Goal: Task Accomplishment & Management: Manage account settings

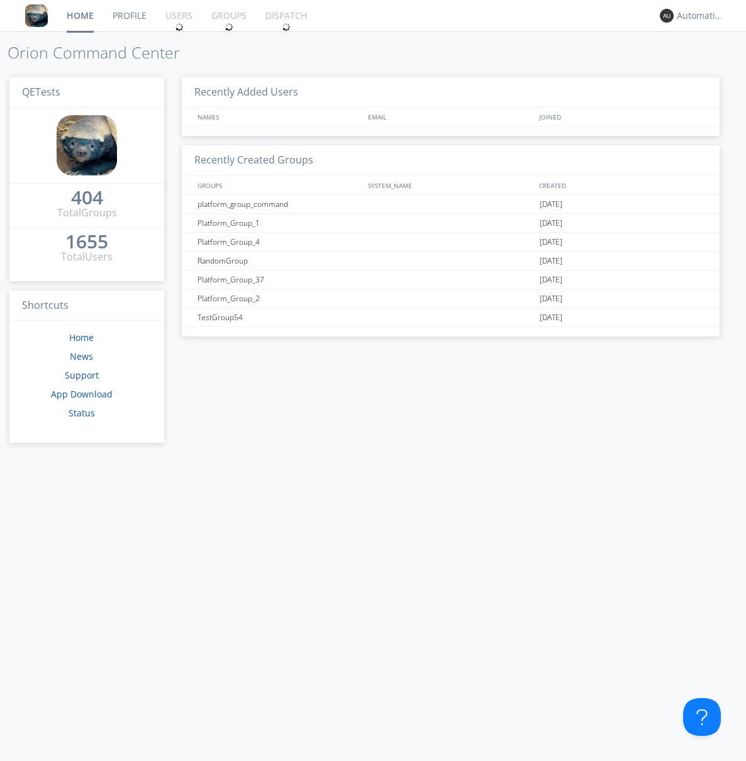
click at [82, 237] on div "1655" at bounding box center [86, 241] width 43 height 13
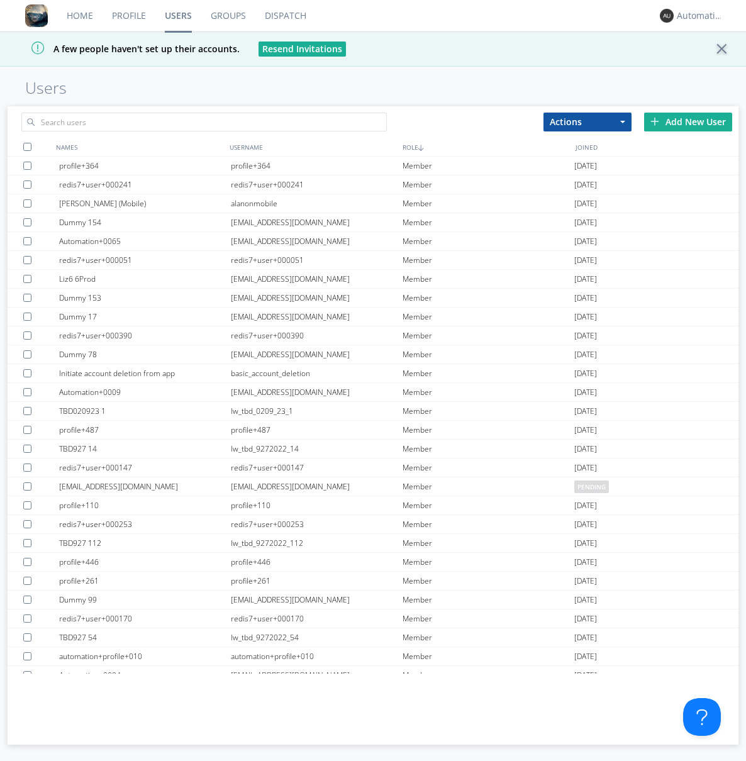
click at [688, 121] on div "Add New User" at bounding box center [688, 122] width 88 height 19
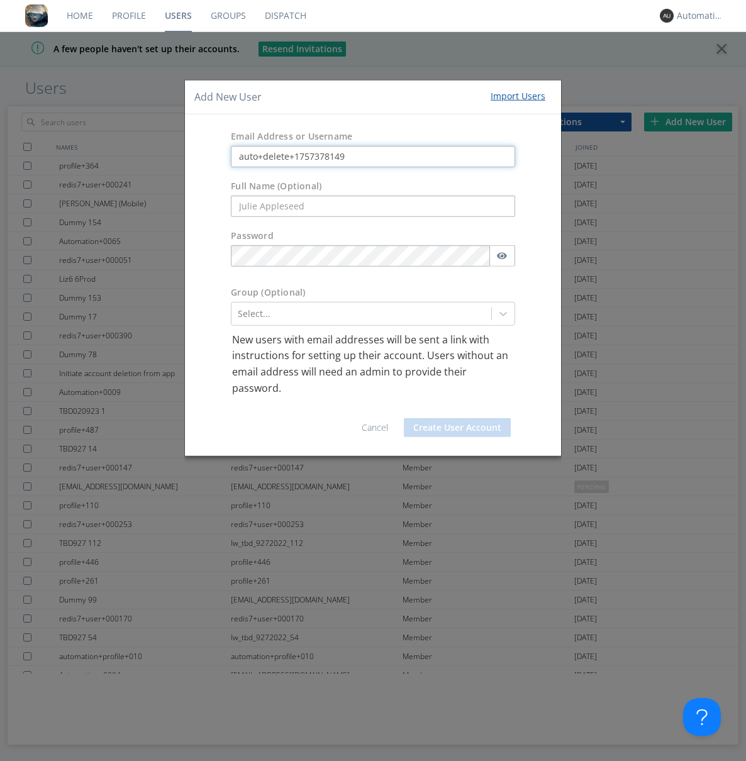
type input "auto+delete+1757378149"
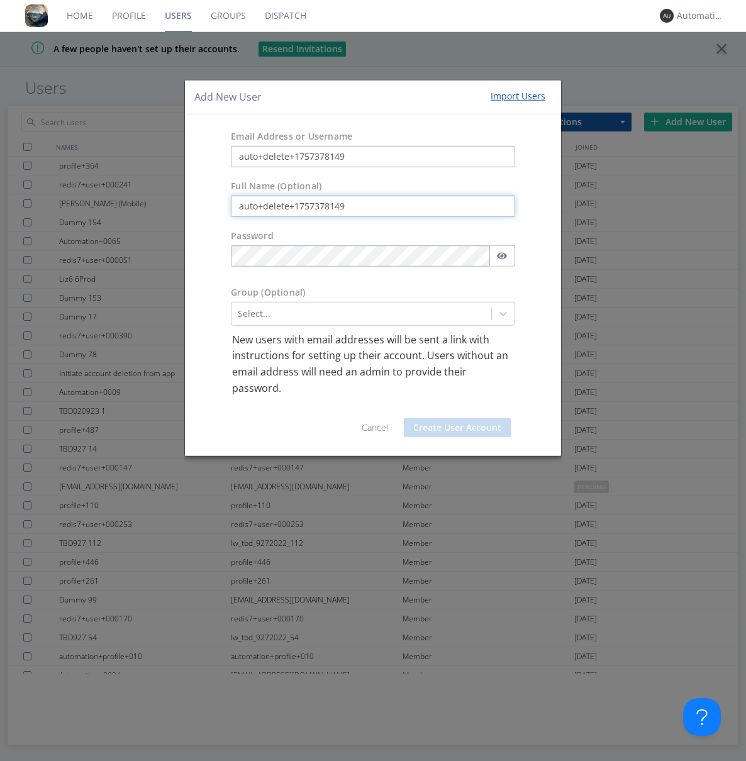
type input "auto+delete+1757378149"
click at [458, 428] on button "Create User Account" at bounding box center [457, 427] width 107 height 19
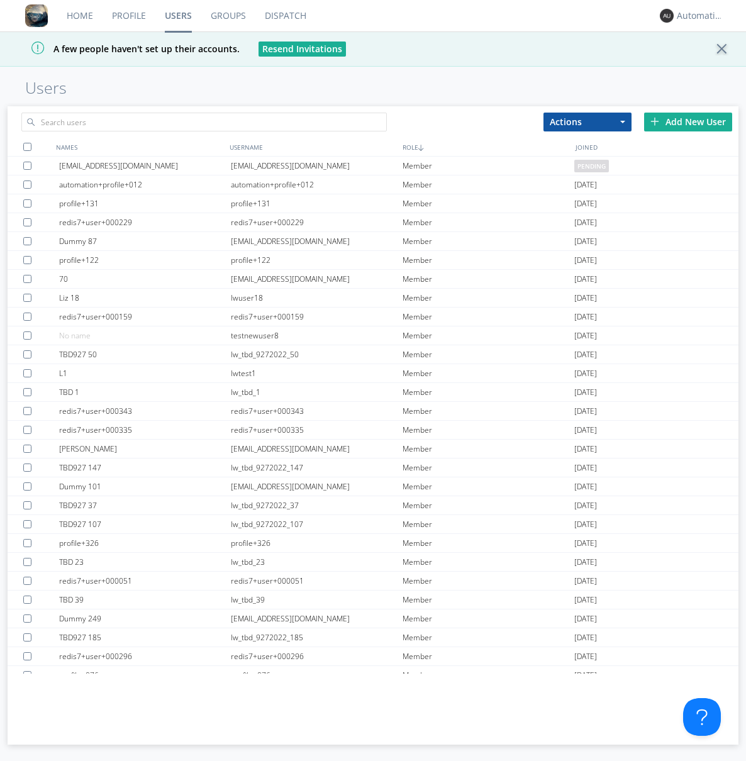
click at [228, 16] on link "Groups" at bounding box center [228, 15] width 54 height 31
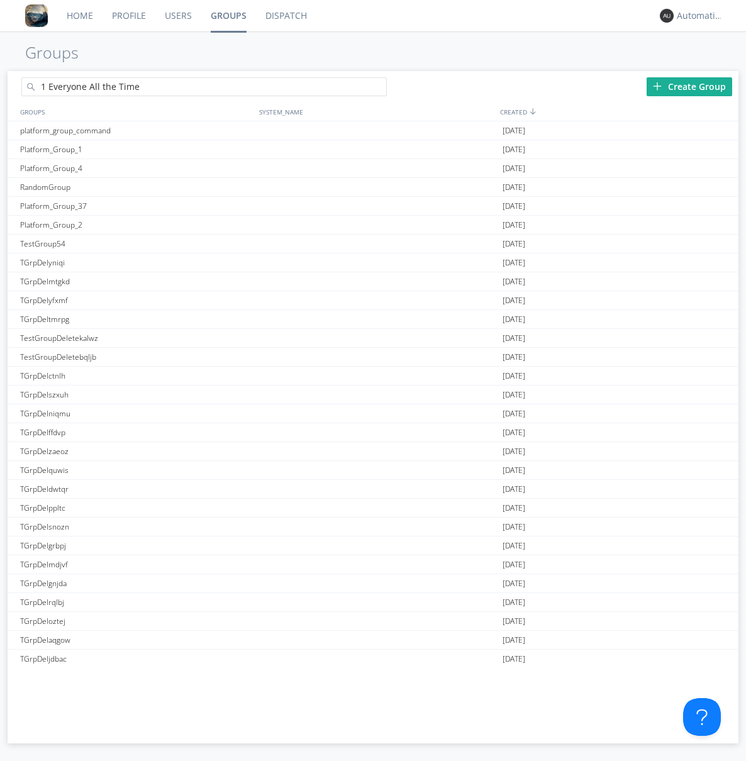
type input "1 Everyone All the Time"
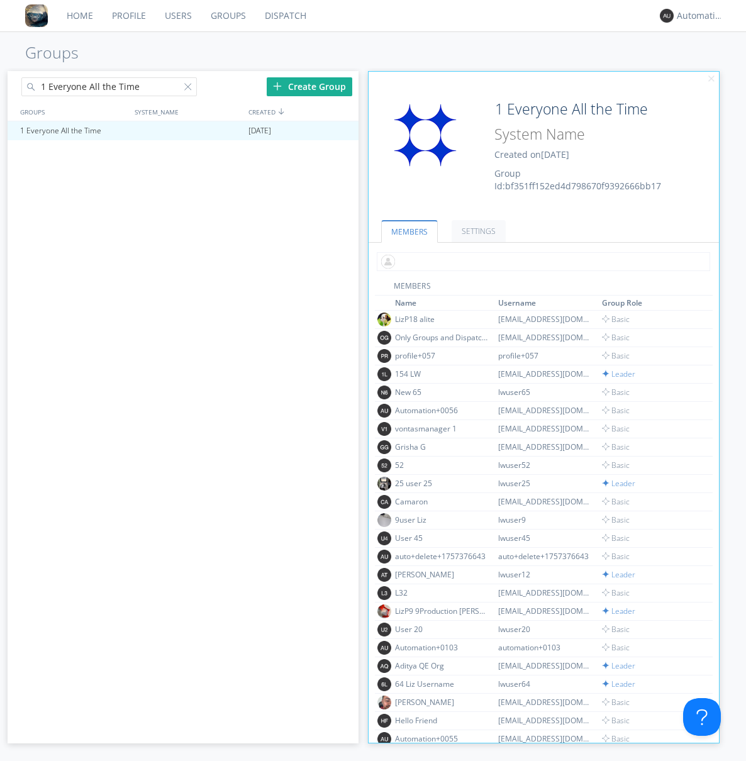
click at [541, 261] on input "text" at bounding box center [544, 261] width 334 height 19
type input "auto+delete+1757378149"
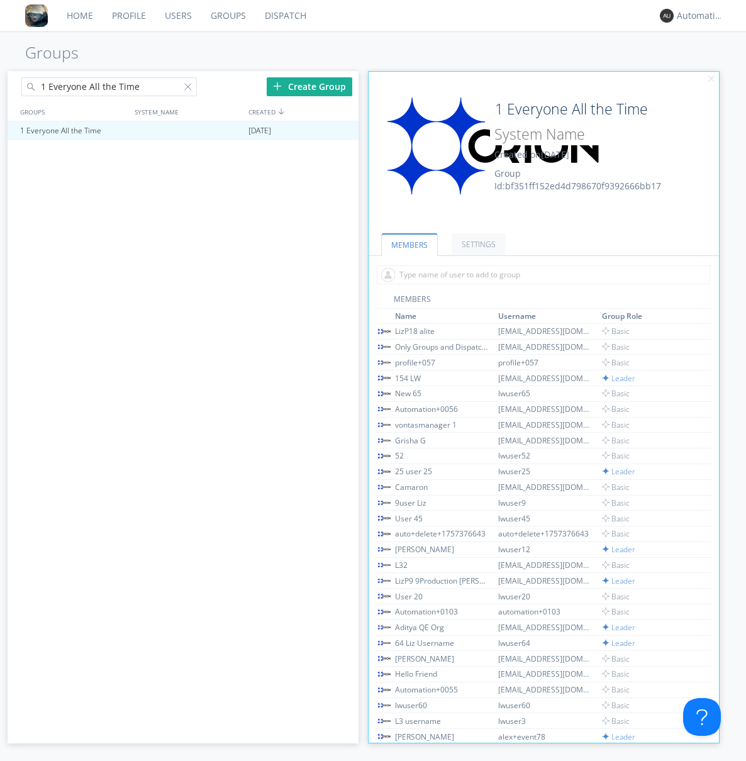
click at [177, 16] on link "Users" at bounding box center [178, 15] width 46 height 31
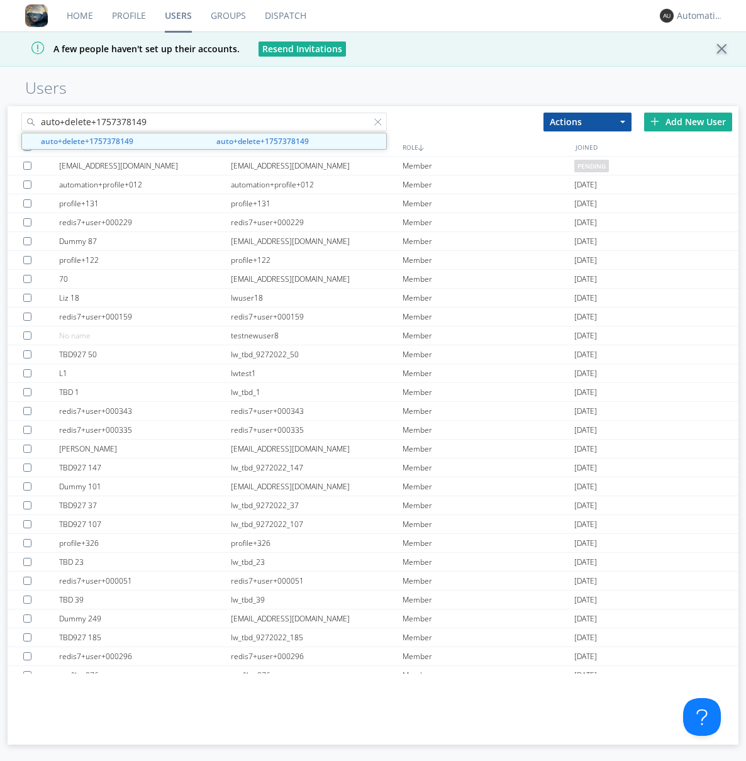
type input "auto+delete+1757378149"
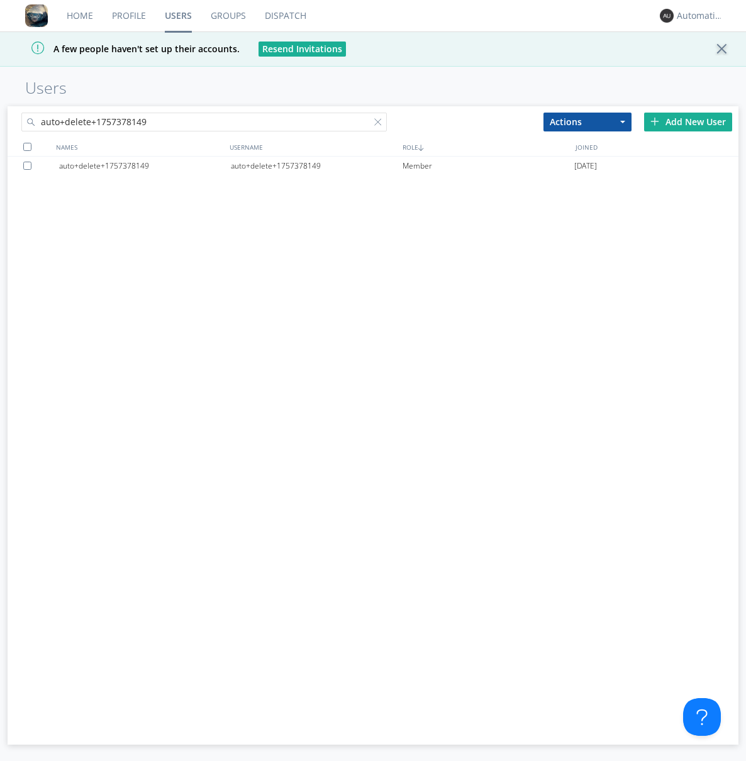
click at [317, 166] on div "auto+delete+1757378149" at bounding box center [317, 166] width 172 height 19
